Goal: Find specific page/section: Find specific page/section

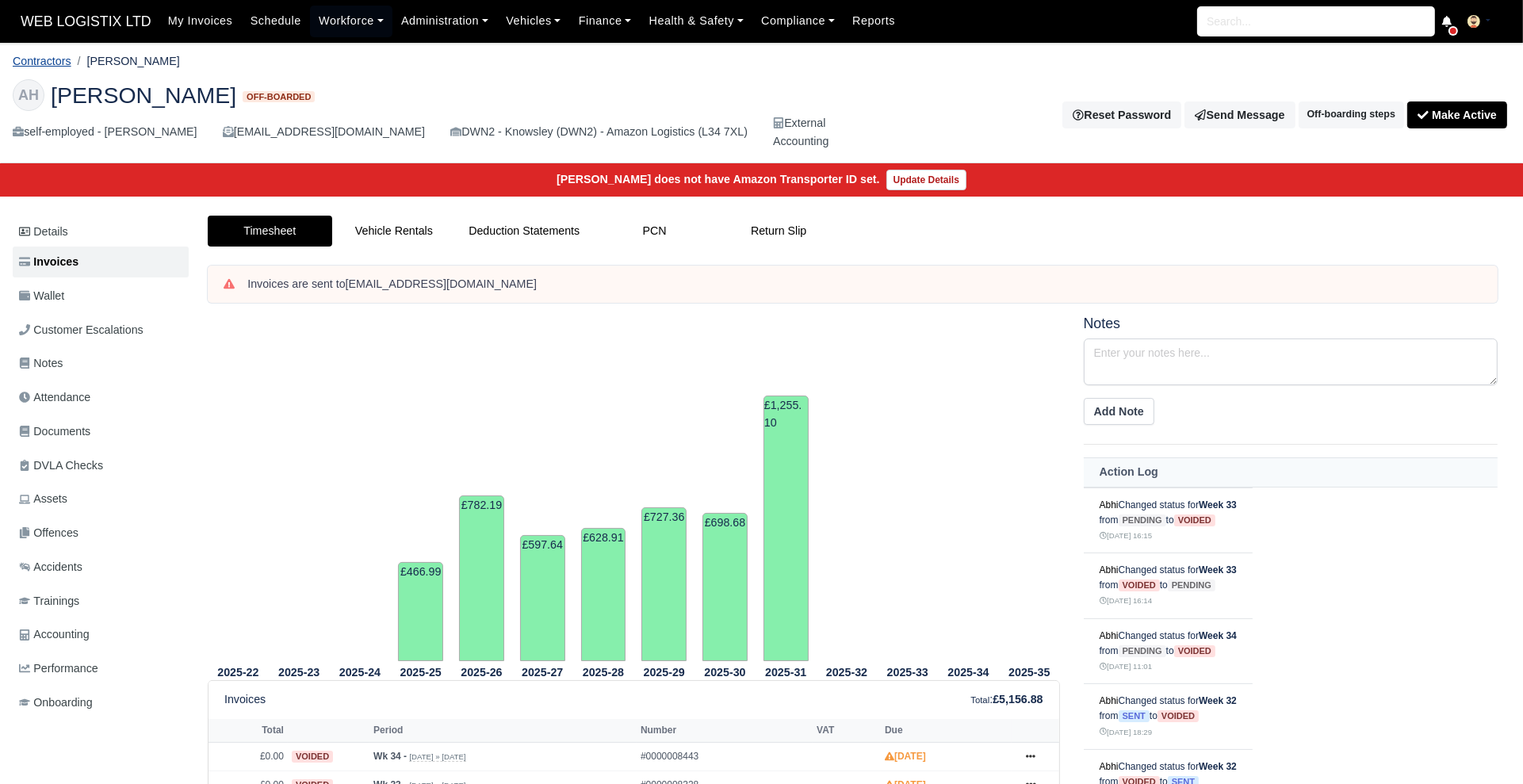
click at [61, 63] on link "Contractors" at bounding box center [41, 61] width 58 height 12
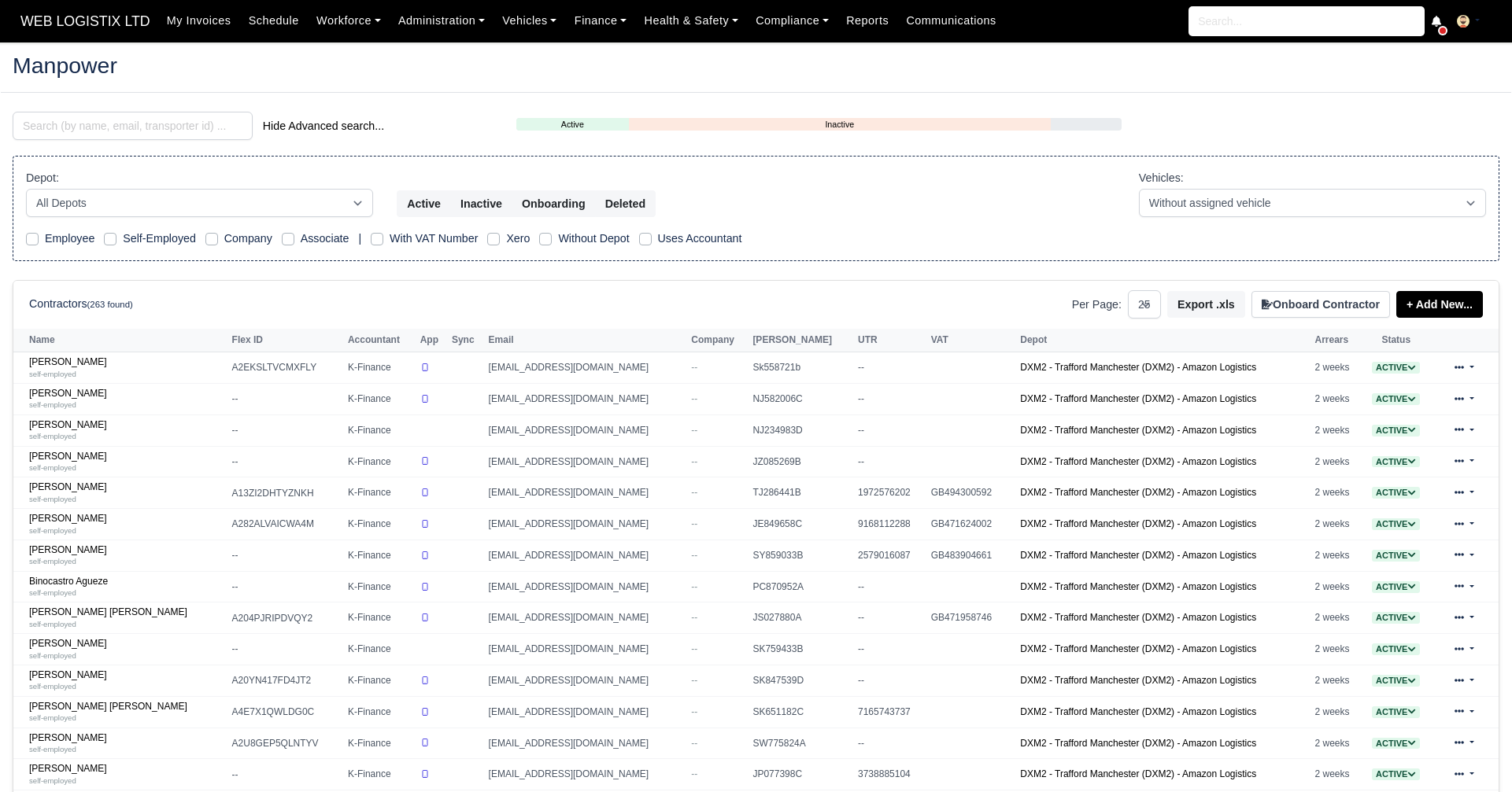
select select "25"
click at [180, 138] on input "search" at bounding box center [132, 126] width 240 height 29
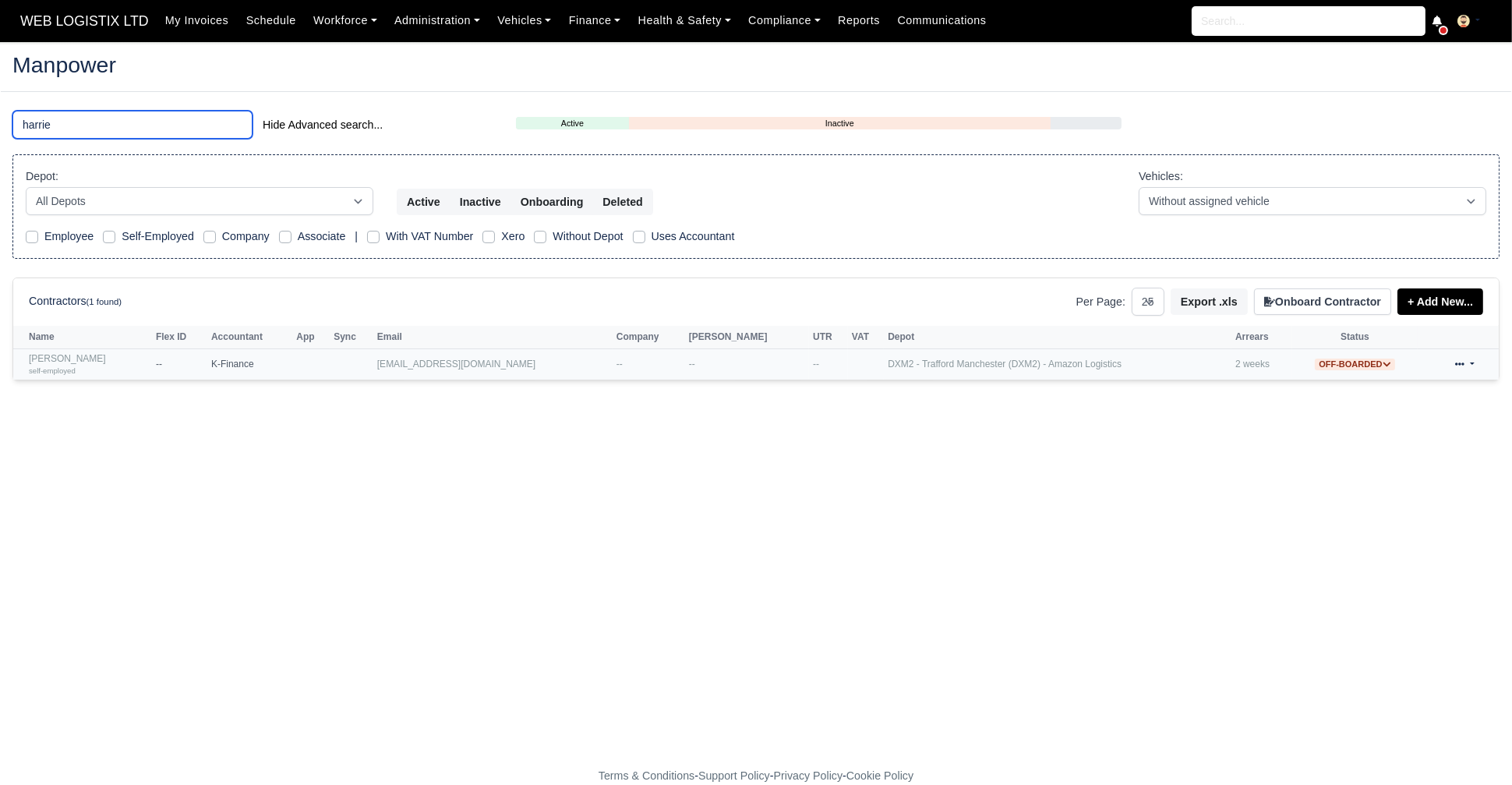
type input "harrie"
click at [137, 374] on div "self-employed" at bounding box center [89, 370] width 120 height 11
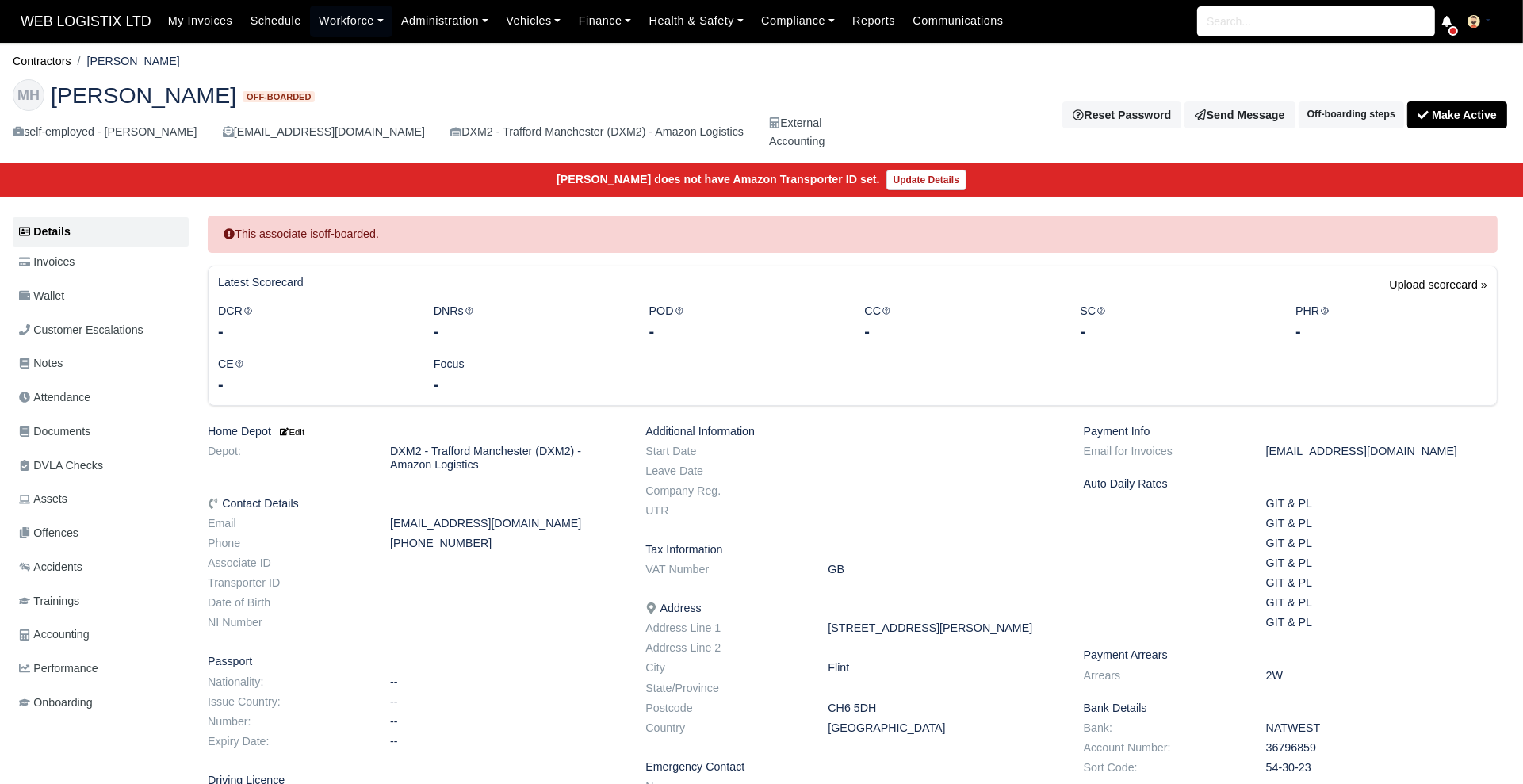
drag, startPoint x: 346, startPoint y: 97, endPoint x: 49, endPoint y: 99, distance: 297.0
click at [49, 99] on h2 "MH Mohammed Rahman-Harries Off-boarded" at bounding box center [424, 95] width 824 height 32
copy span "Mohammed Rahman-Harries"
click at [49, 63] on li "Contractors" at bounding box center [41, 62] width 58 height 18
click at [49, 63] on link "Contractors" at bounding box center [41, 61] width 58 height 12
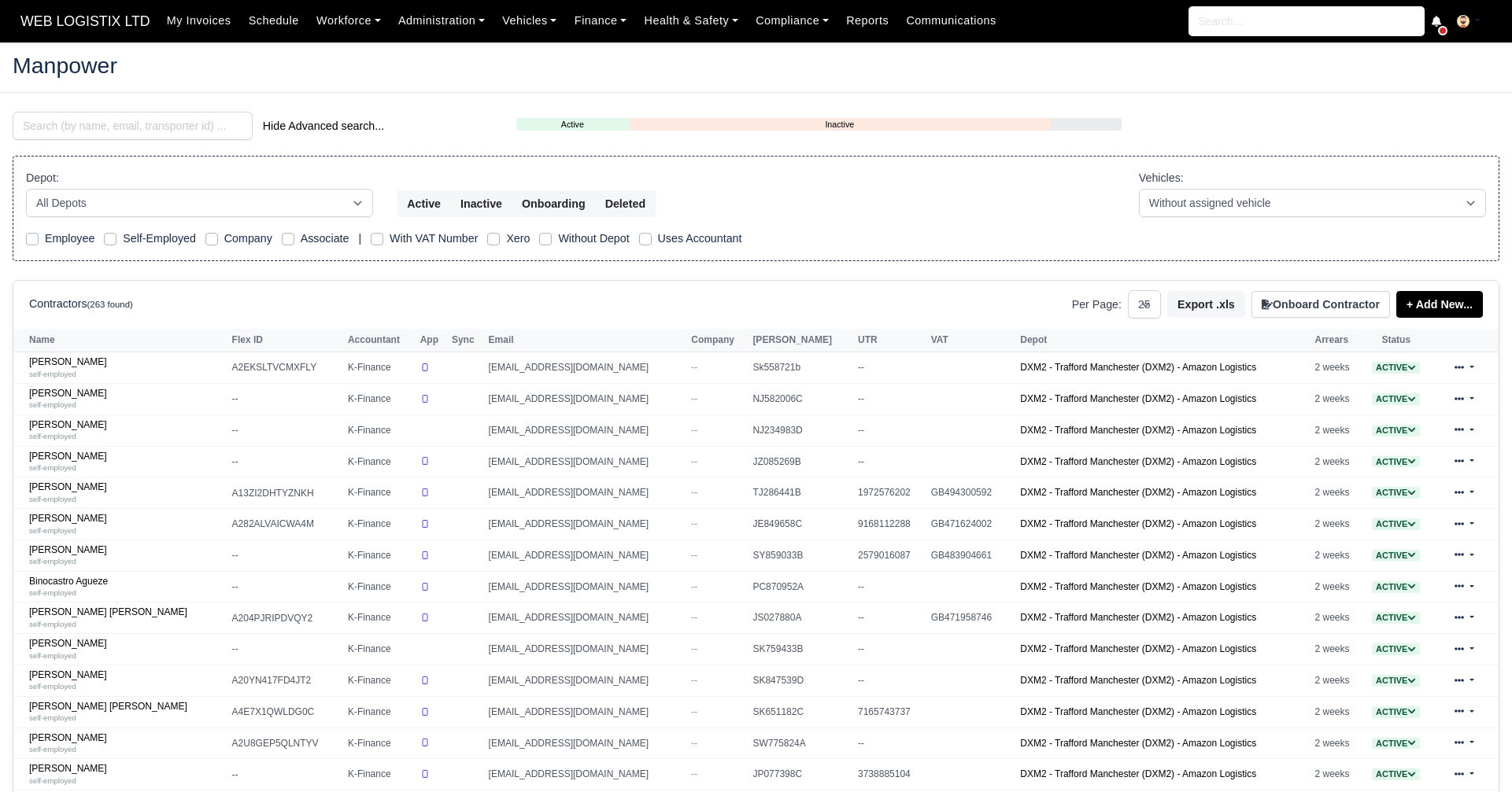
select select "25"
click at [197, 122] on input "search" at bounding box center [132, 126] width 240 height 29
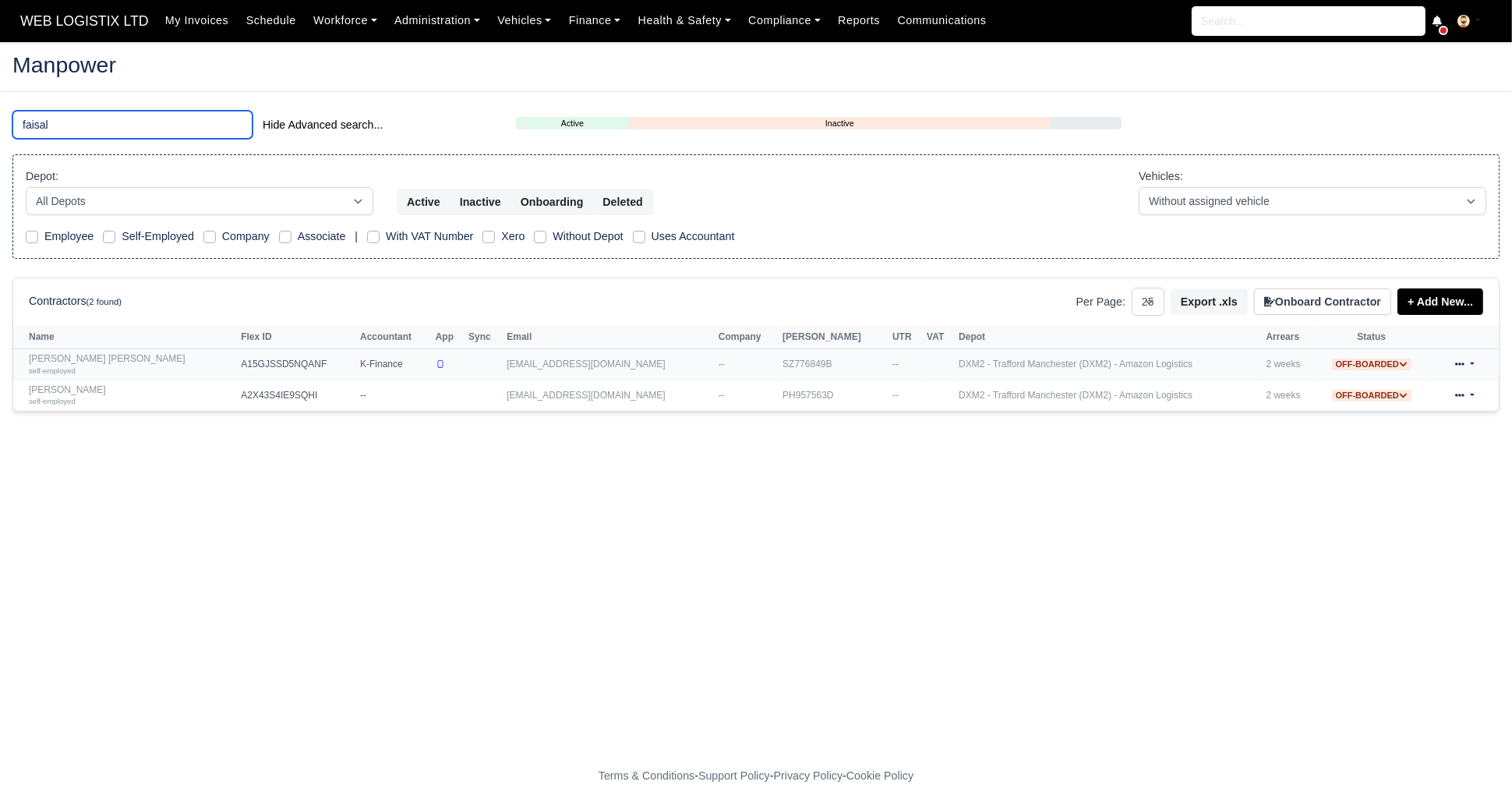
type input "faisal"
click at [136, 355] on link "MUHAMMAD IRFAN FAISAL self-employed" at bounding box center [131, 365] width 204 height 23
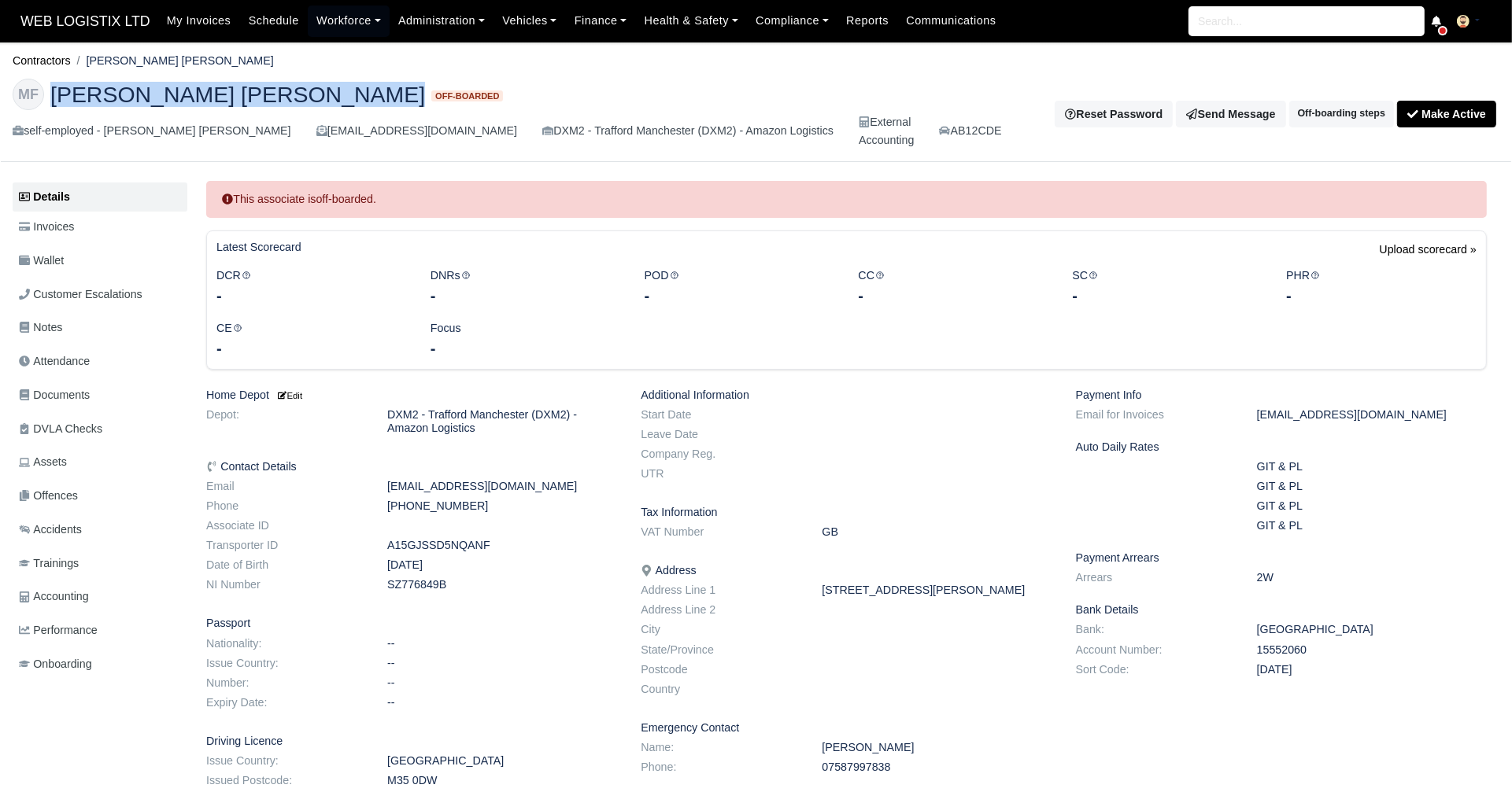
drag, startPoint x: 341, startPoint y: 97, endPoint x: 56, endPoint y: 102, distance: 285.0
click at [56, 102] on h2 "[PERSON_NAME] [PERSON_NAME] Off-boarded" at bounding box center [513, 94] width 1002 height 32
copy h2 "[PERSON_NAME] [PERSON_NAME]"
